Goal: Task Accomplishment & Management: Manage account settings

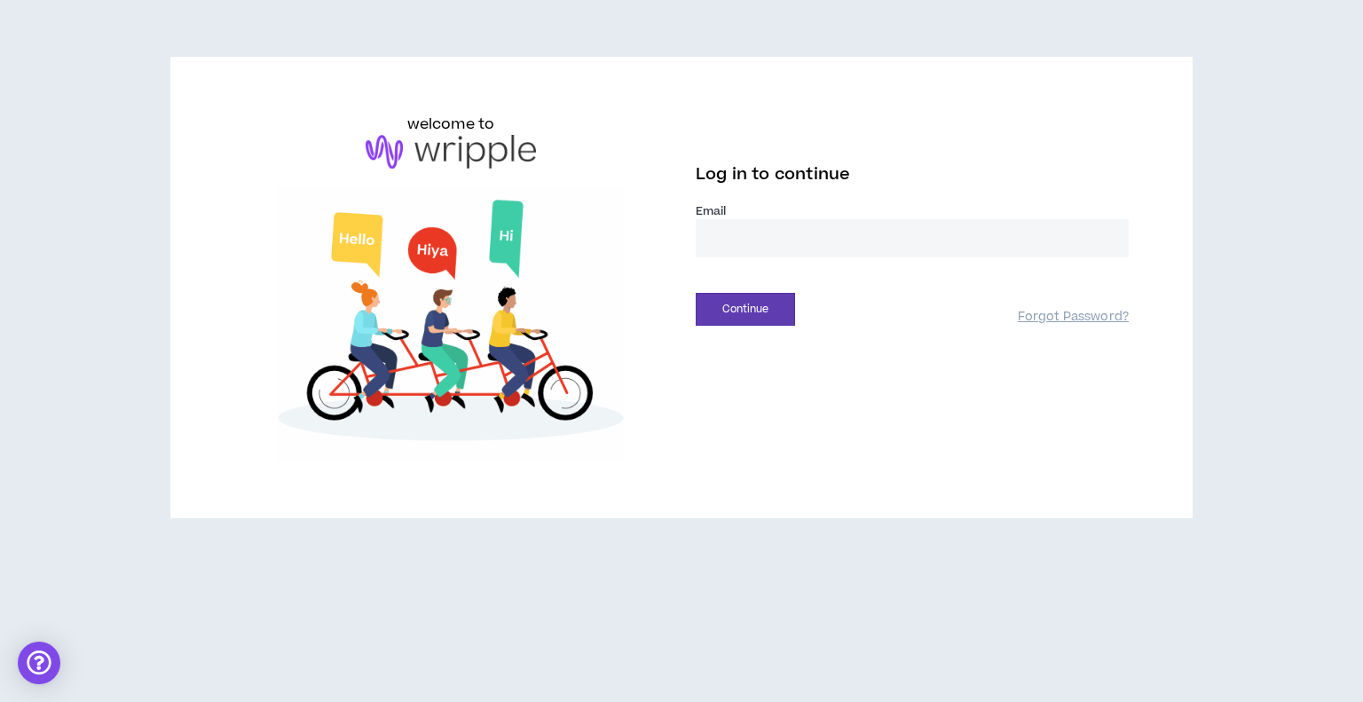
click at [753, 233] on input "email" at bounding box center [912, 238] width 433 height 38
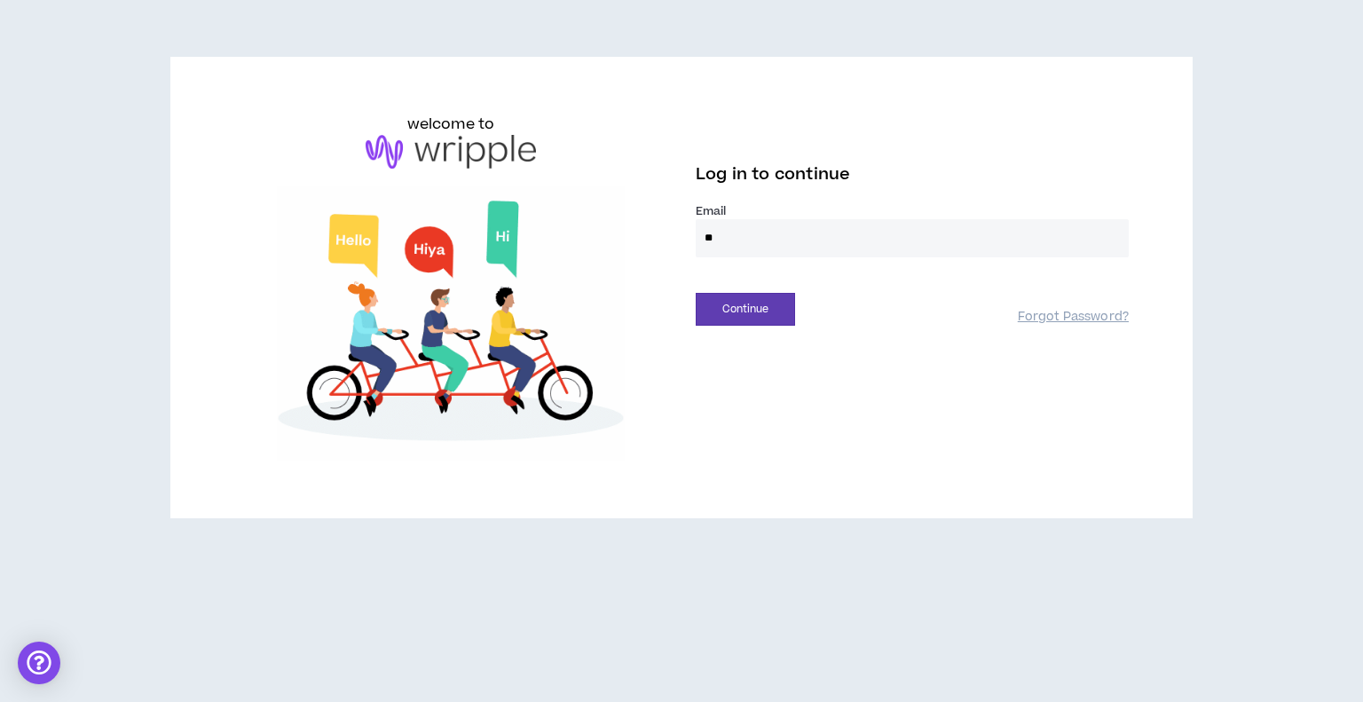
type input "**********"
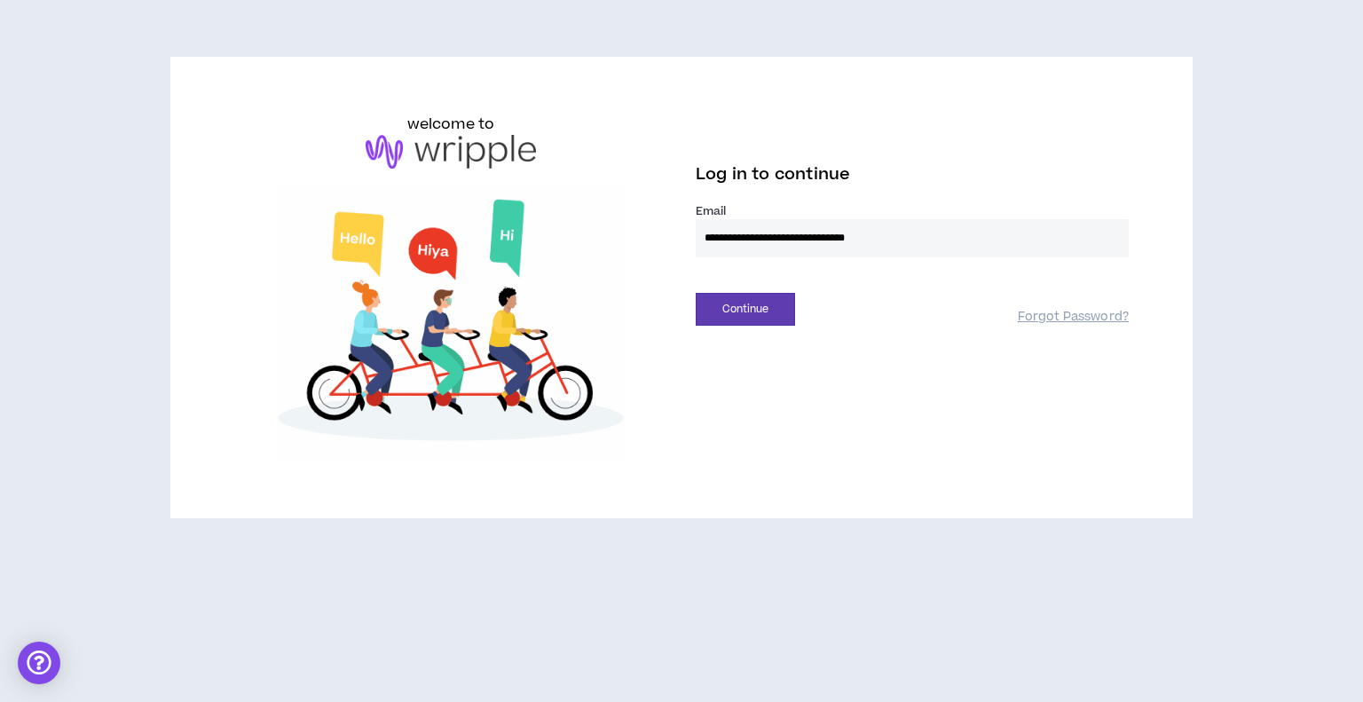
click at [696, 293] on button "Continue" at bounding box center [745, 309] width 99 height 33
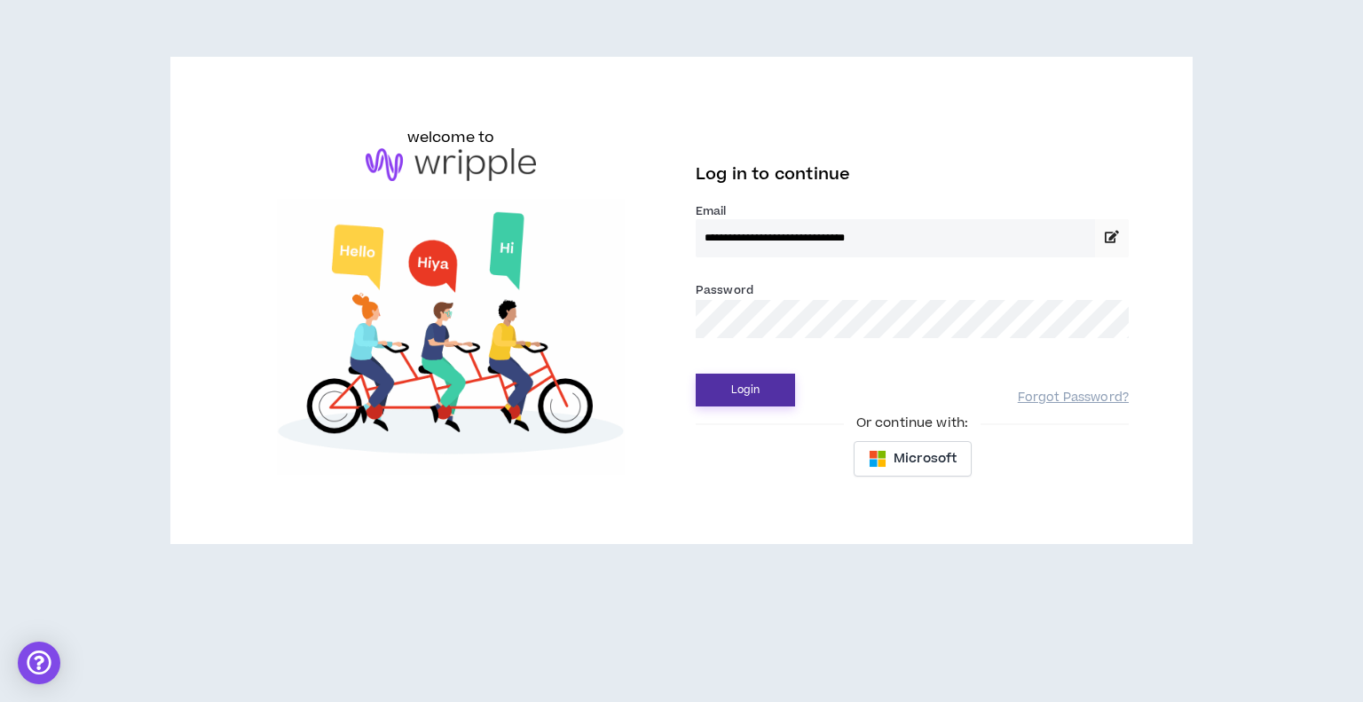
click at [750, 387] on button "Login" at bounding box center [745, 390] width 99 height 33
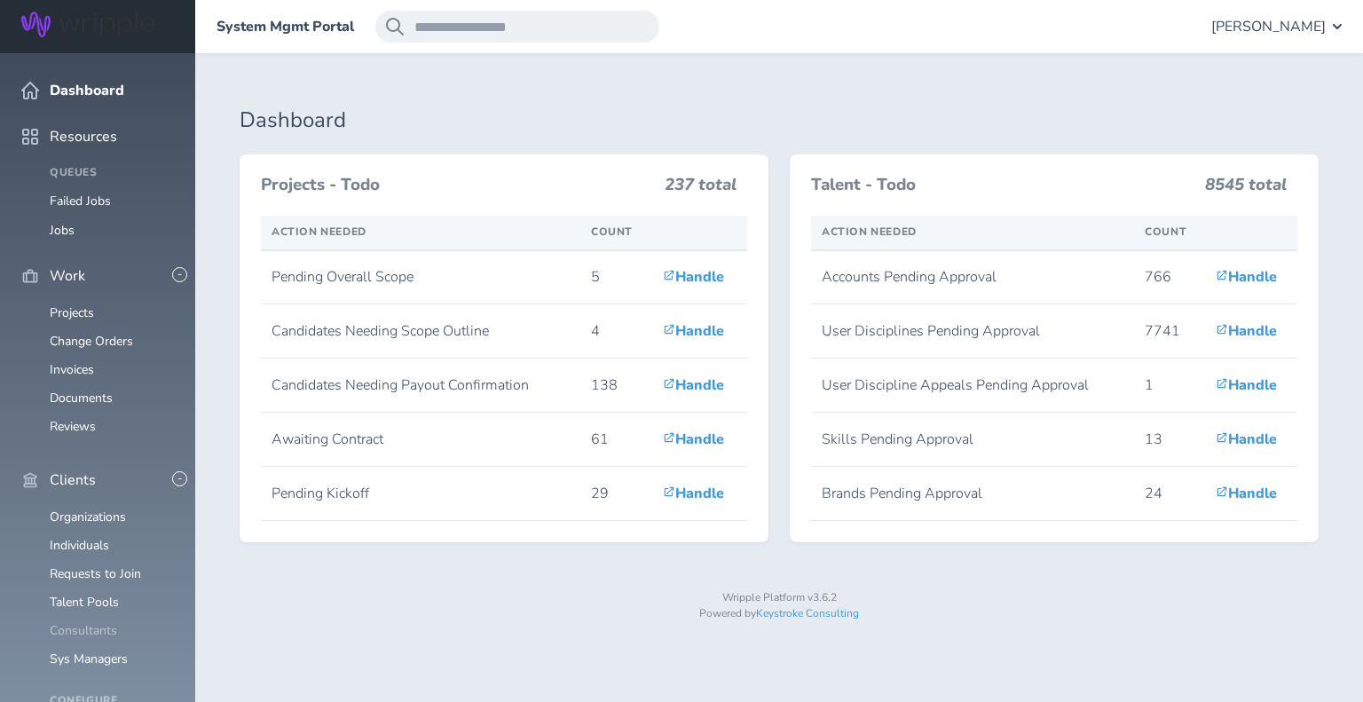
click at [92, 622] on link "Consultants" at bounding box center [83, 630] width 67 height 17
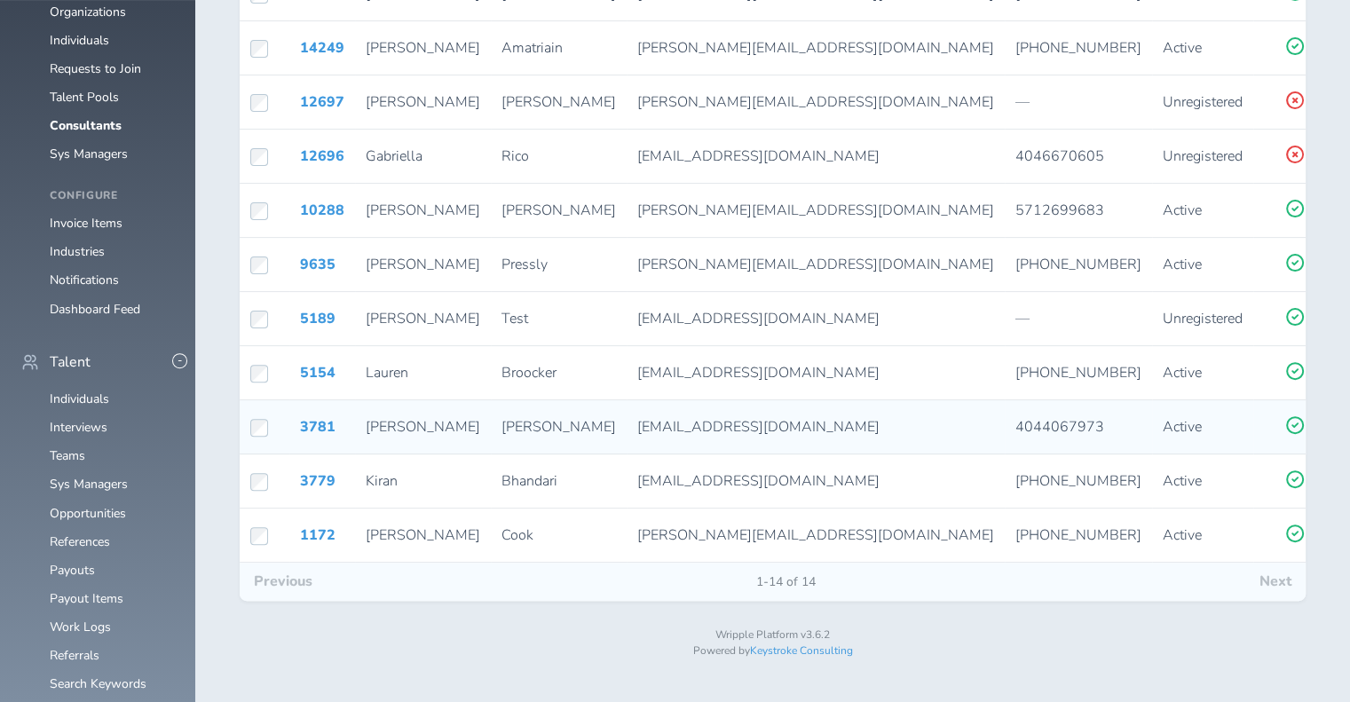
scroll to position [342, 0]
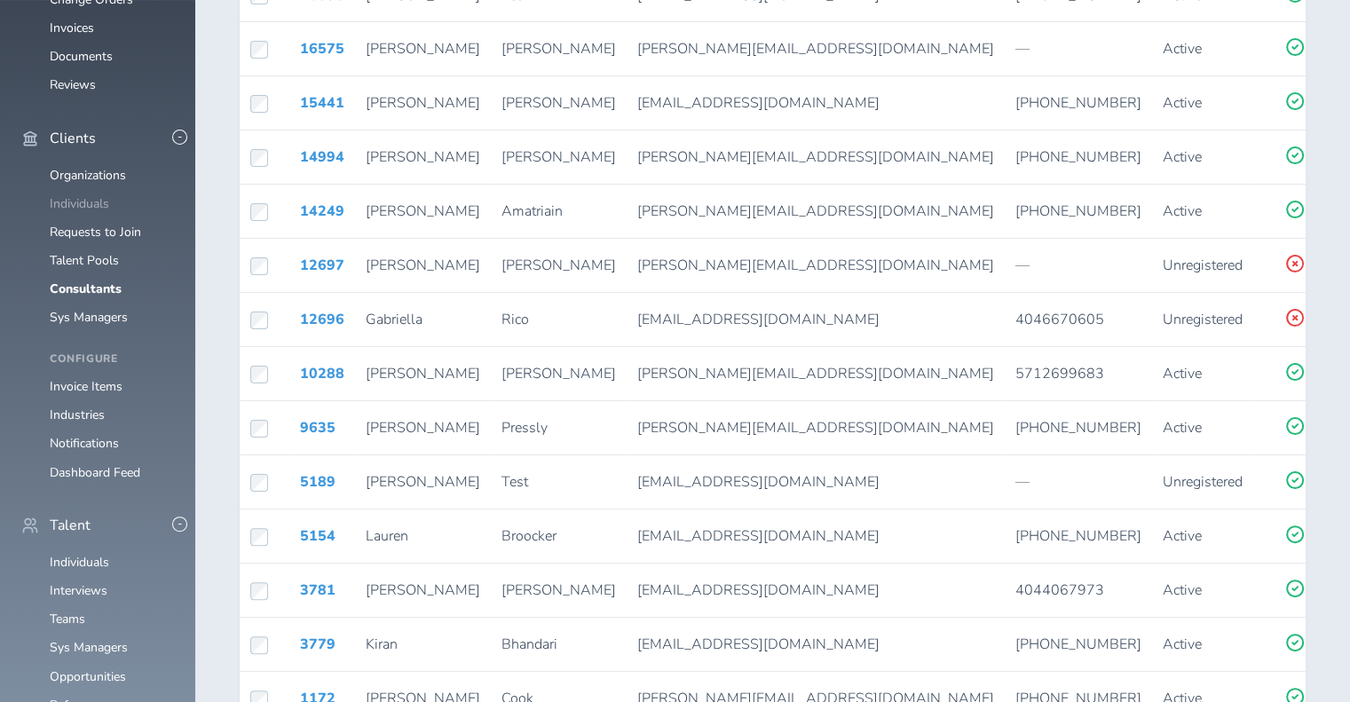
click at [64, 212] on link "Individuals" at bounding box center [79, 203] width 59 height 17
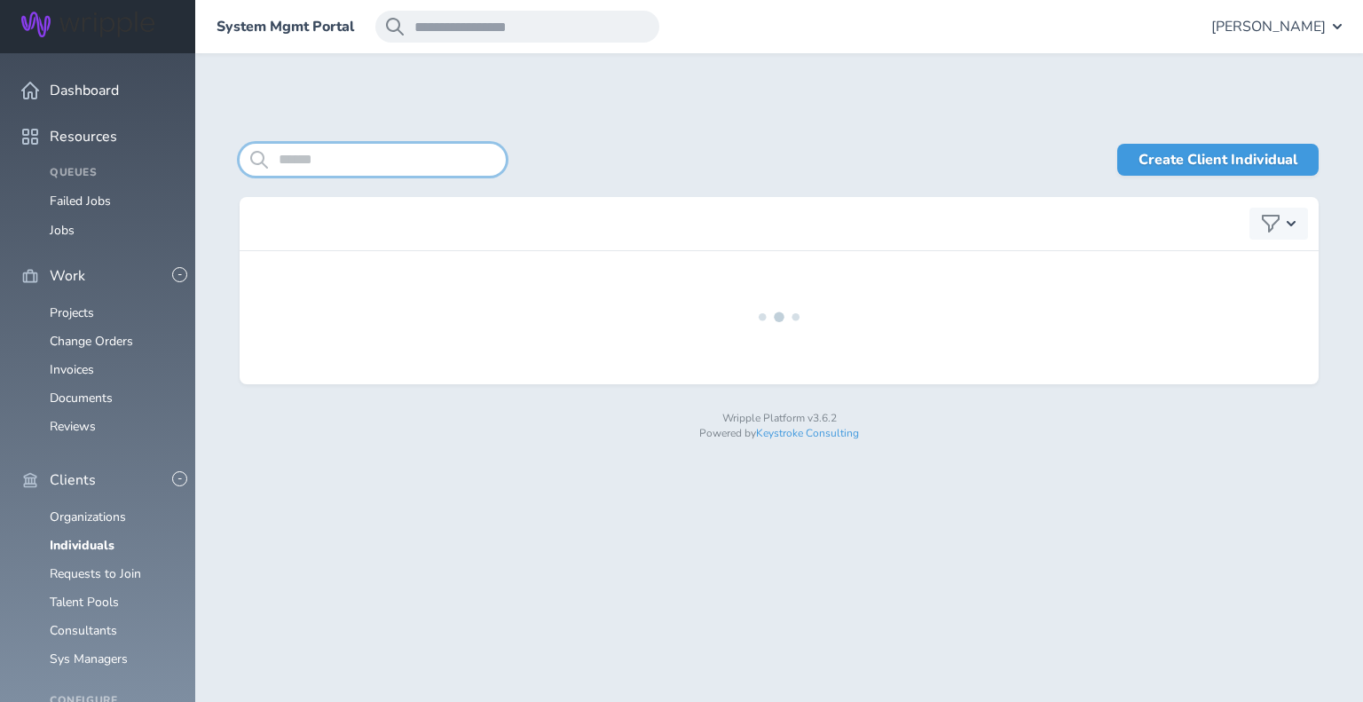
click at [380, 156] on input "search" at bounding box center [373, 160] width 266 height 32
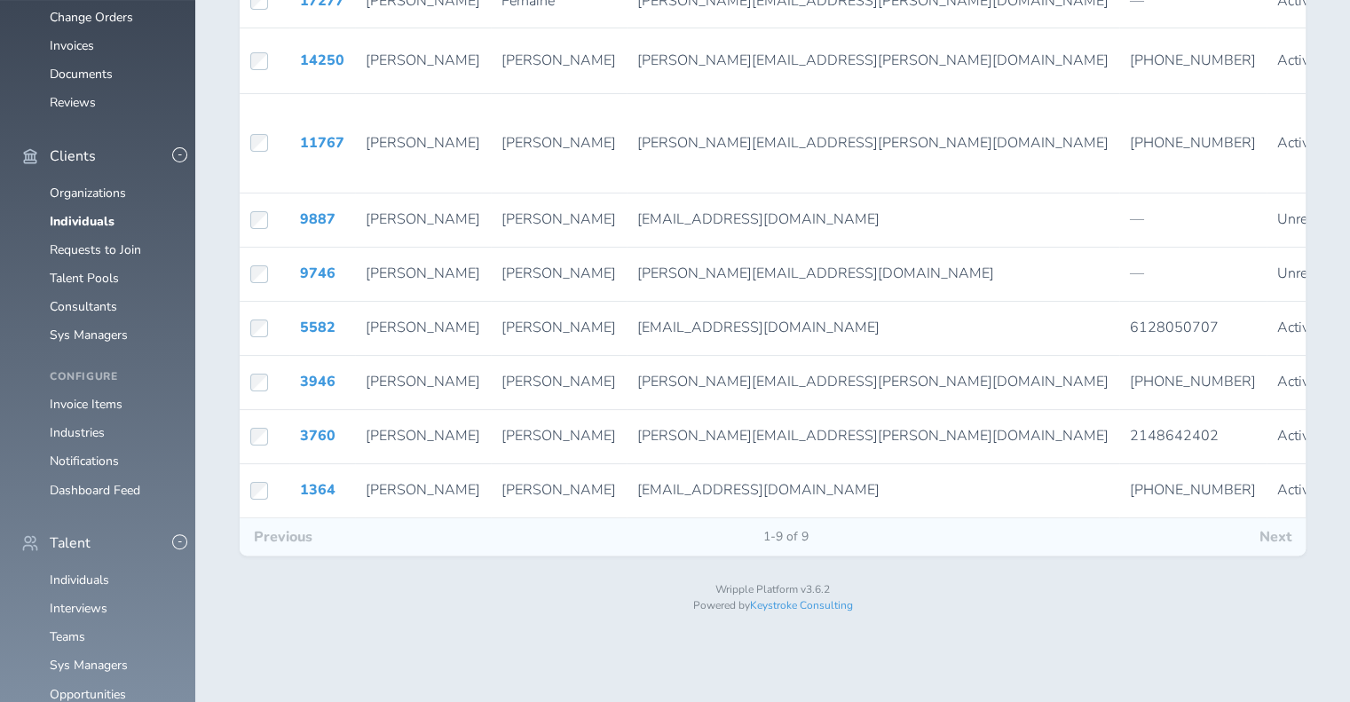
scroll to position [328, 0]
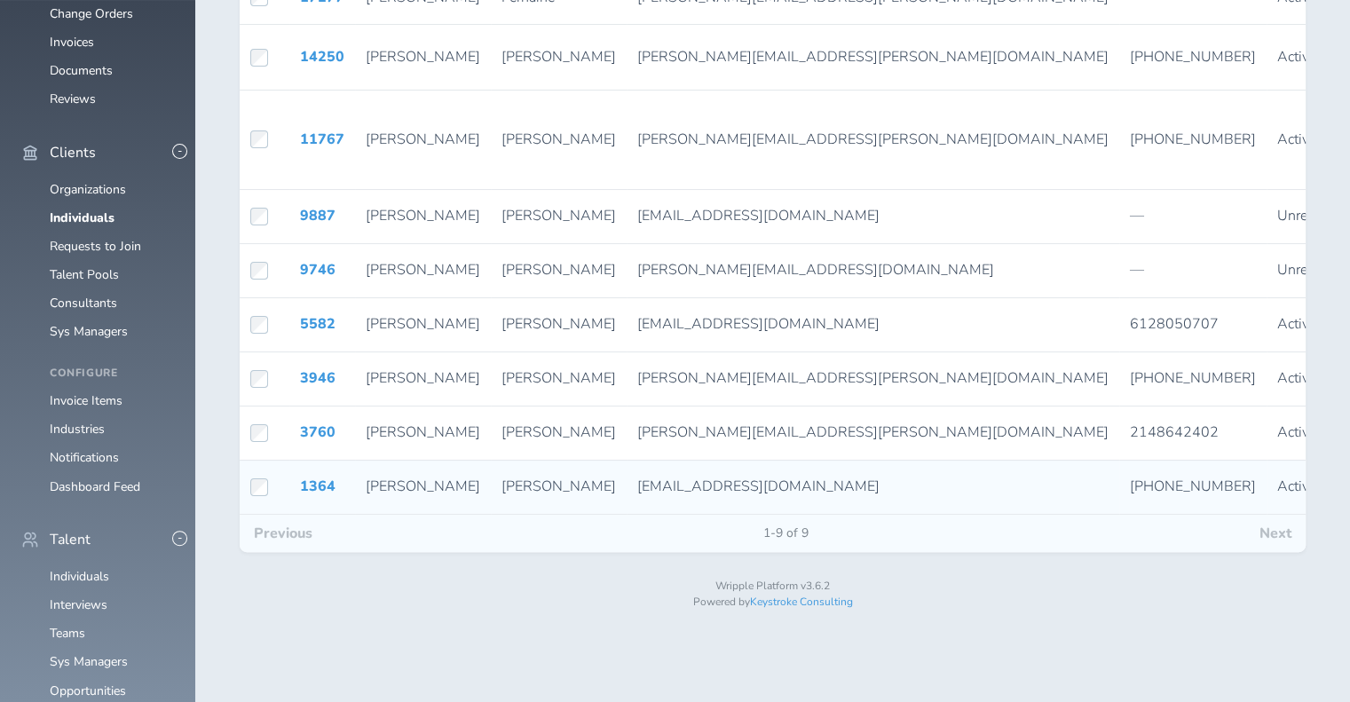
type input "*****"
click at [1130, 496] on span "404-406-7973" at bounding box center [1193, 487] width 126 height 20
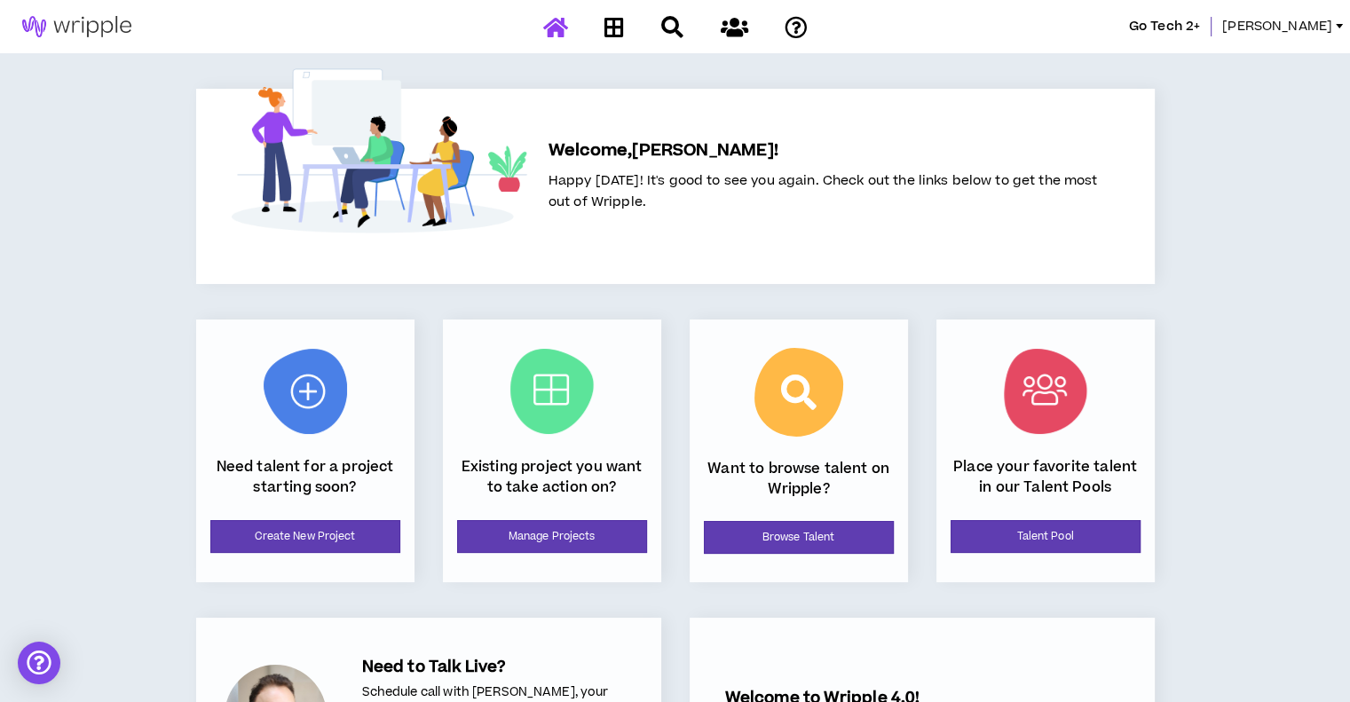
click at [1318, 17] on span "[PERSON_NAME]" at bounding box center [1277, 27] width 110 height 20
click at [1091, 124] on div "Welcome, [PERSON_NAME] ! Happy [DATE]! It's good to see you again. Check out th…" at bounding box center [823, 200] width 592 height 167
click at [1200, 36] on div "Go Tech 2+" at bounding box center [1164, 27] width 71 height 20
click at [1200, 29] on span "Go Tech 2+" at bounding box center [1164, 27] width 71 height 20
click at [1328, 24] on span "Laura" at bounding box center [1277, 27] width 110 height 20
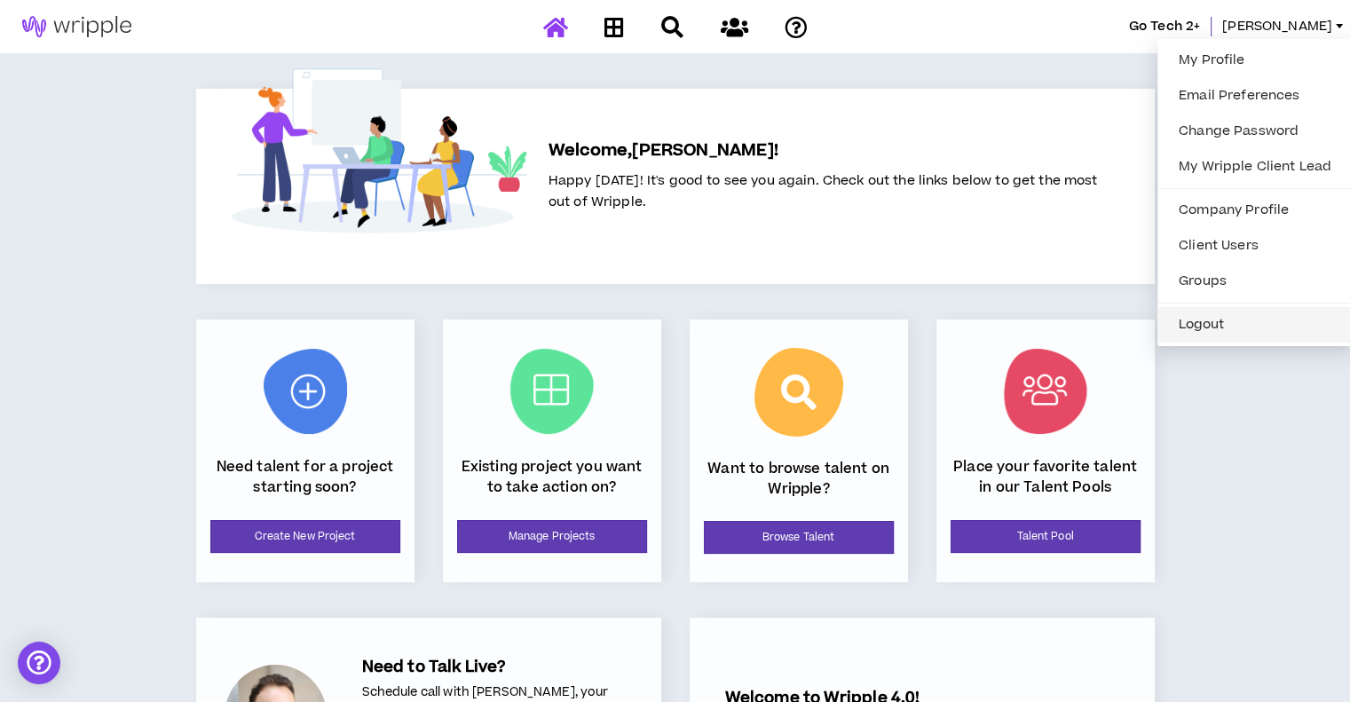
click at [1201, 316] on button "Logout" at bounding box center [1255, 325] width 174 height 27
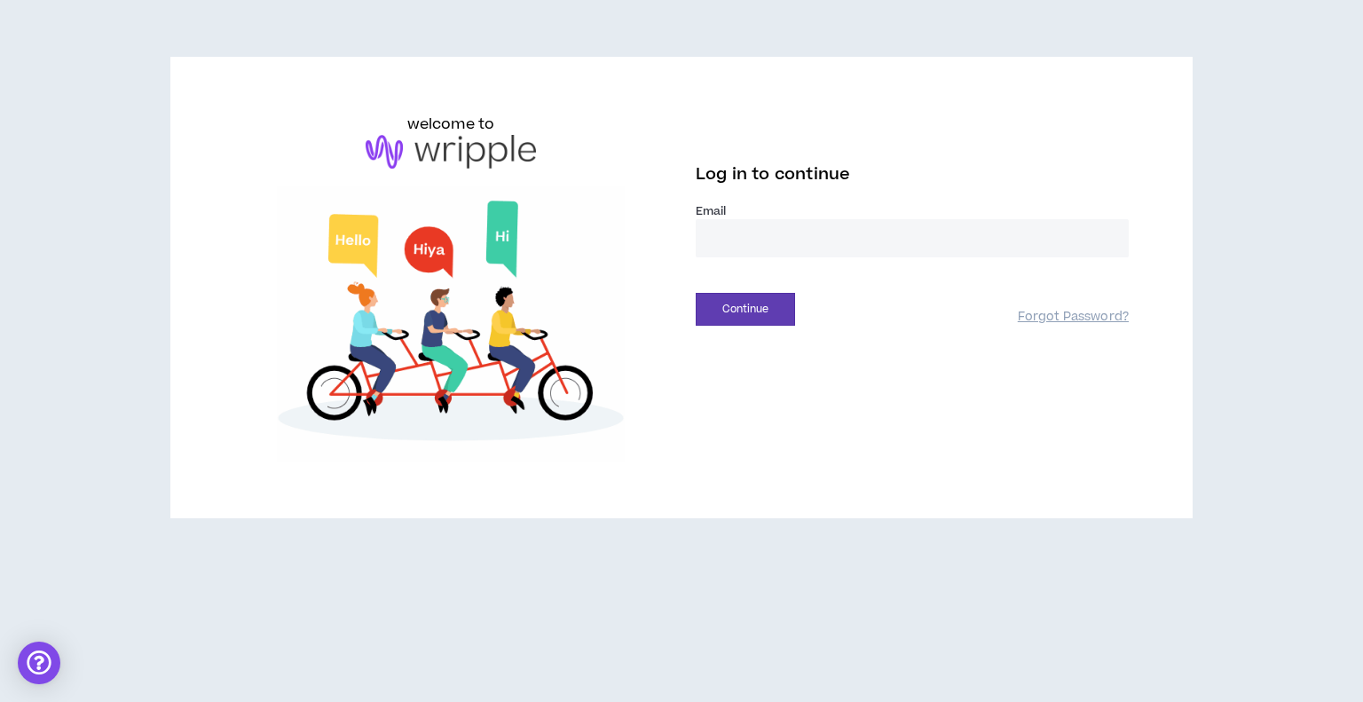
click at [745, 230] on input "email" at bounding box center [912, 238] width 433 height 38
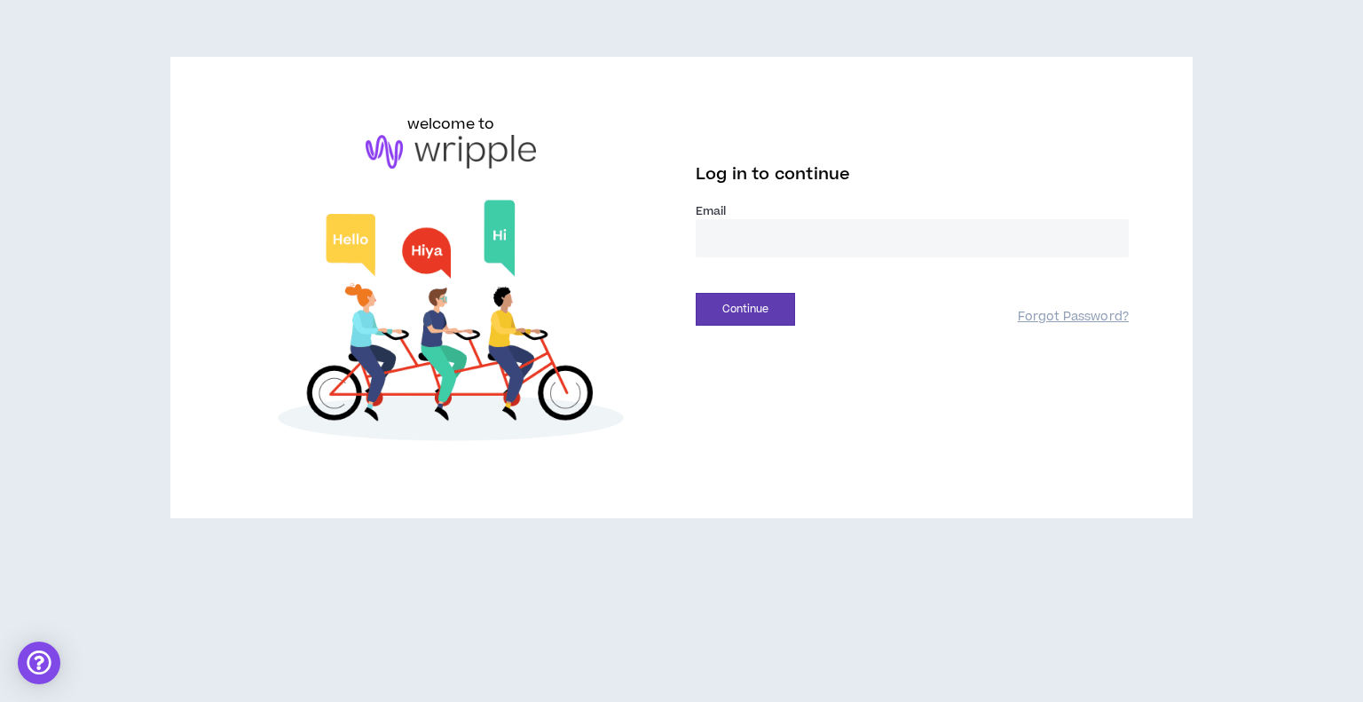
type input "**********"
click at [745, 318] on button "Continue" at bounding box center [745, 309] width 99 height 33
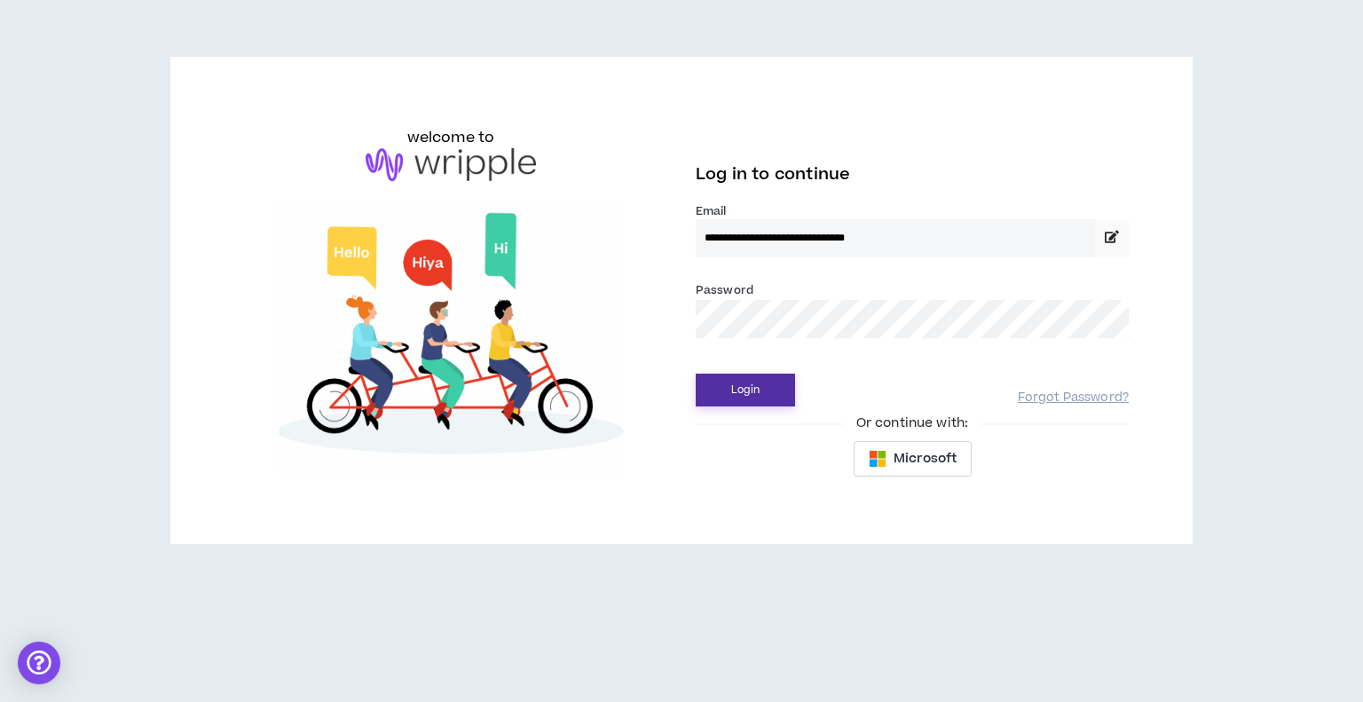
click at [746, 391] on button "Login" at bounding box center [745, 390] width 99 height 33
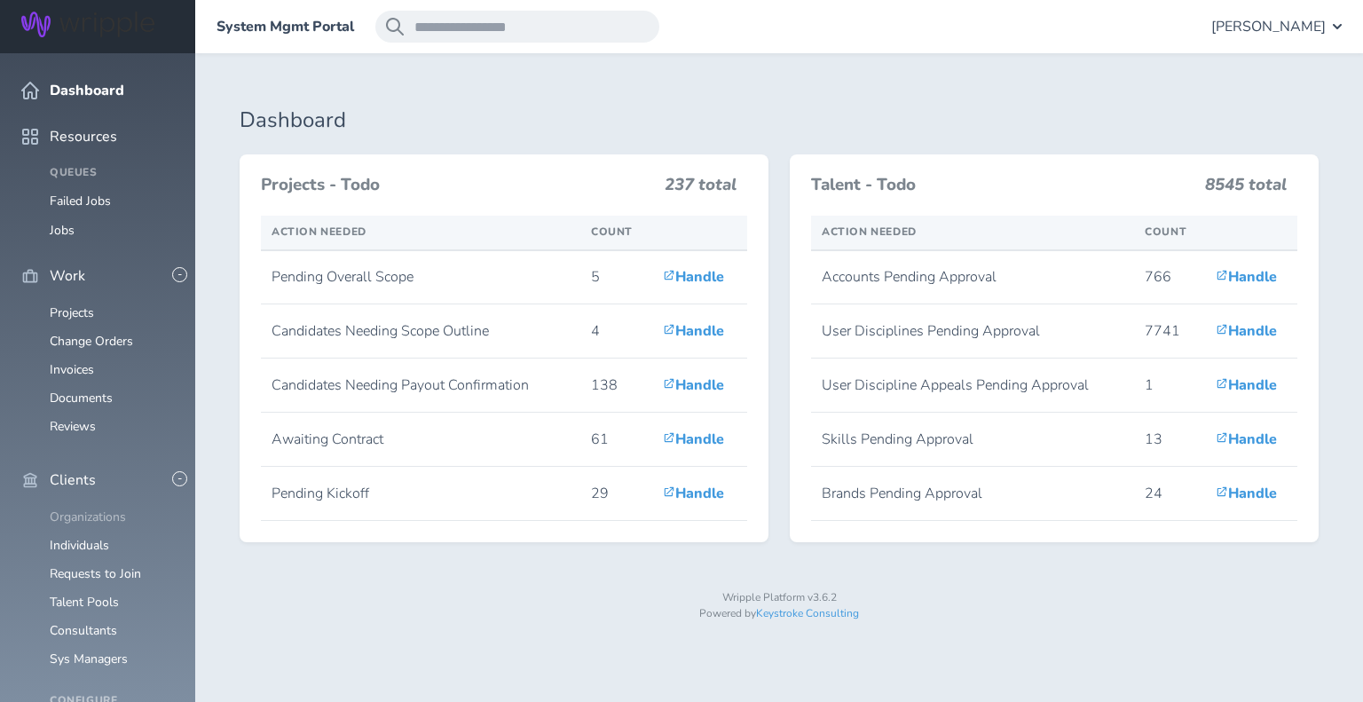
click at [122, 509] on link "Organizations" at bounding box center [88, 517] width 76 height 17
